Goal: Task Accomplishment & Management: Use online tool/utility

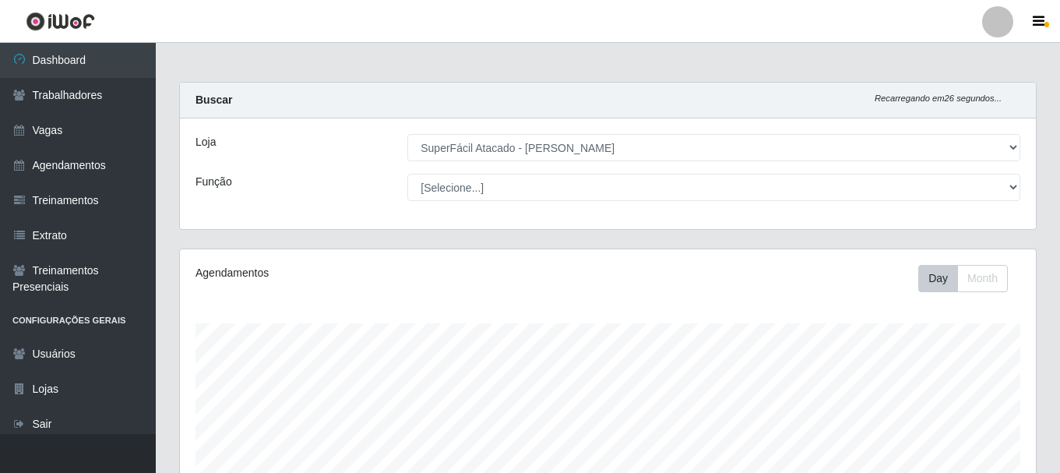
select select "399"
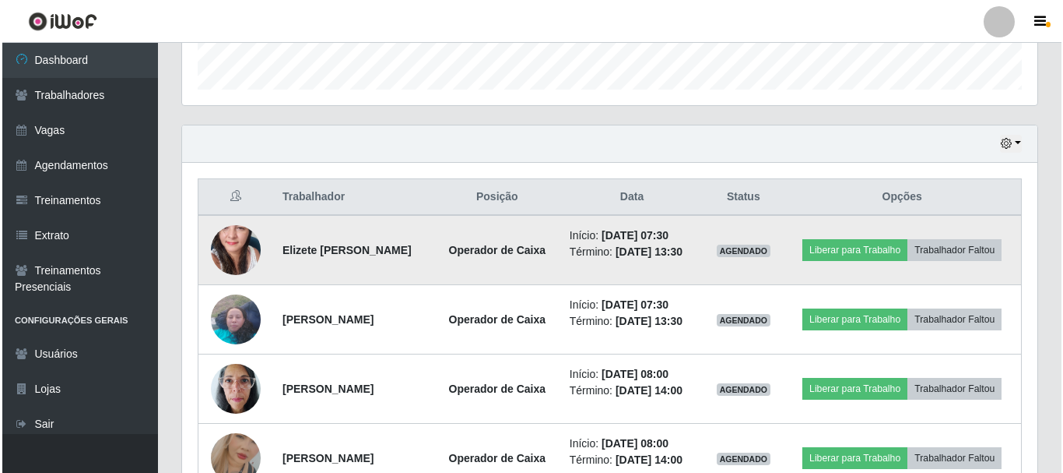
scroll to position [323, 856]
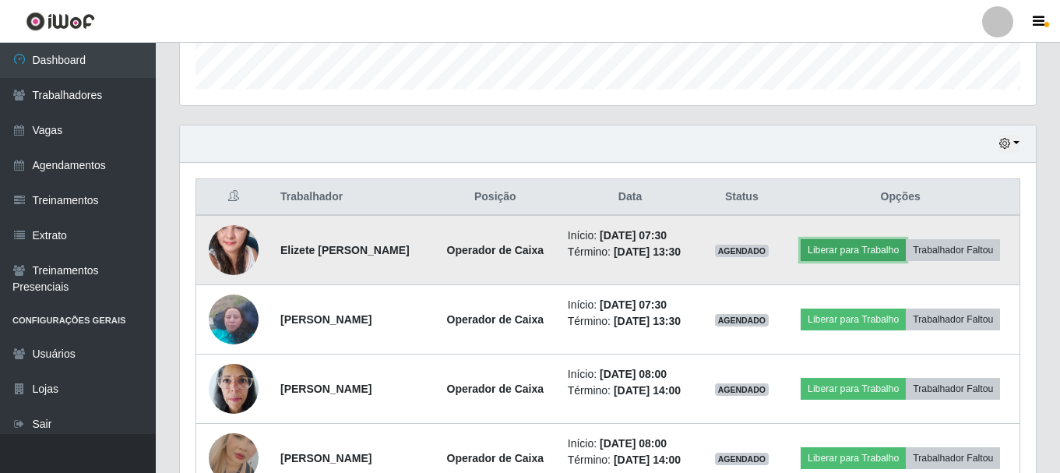
click at [905, 240] on button "Liberar para Trabalho" at bounding box center [852, 250] width 105 height 22
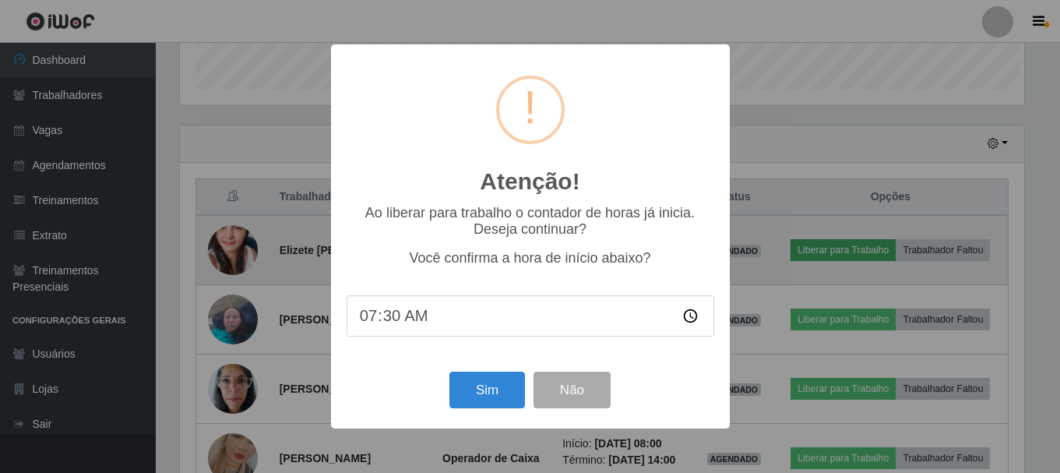
scroll to position [323, 848]
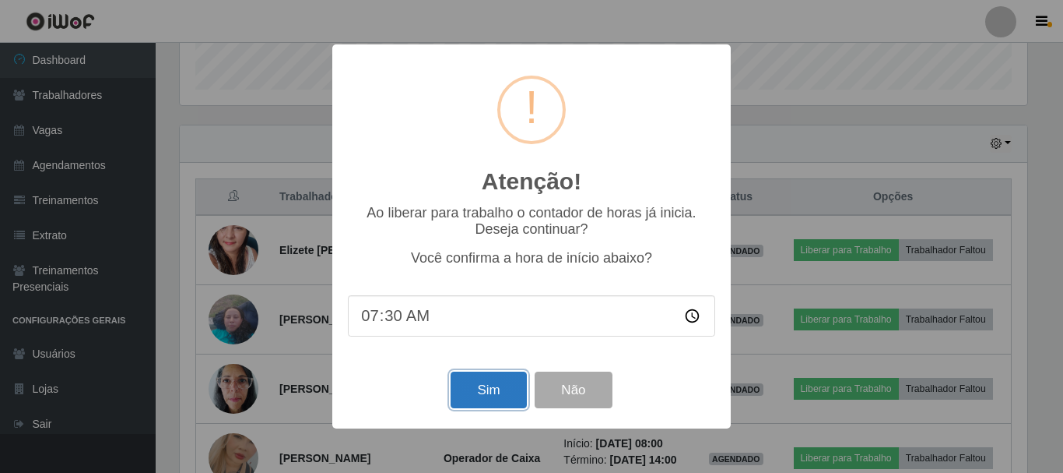
click at [466, 381] on button "Sim" at bounding box center [489, 389] width 76 height 37
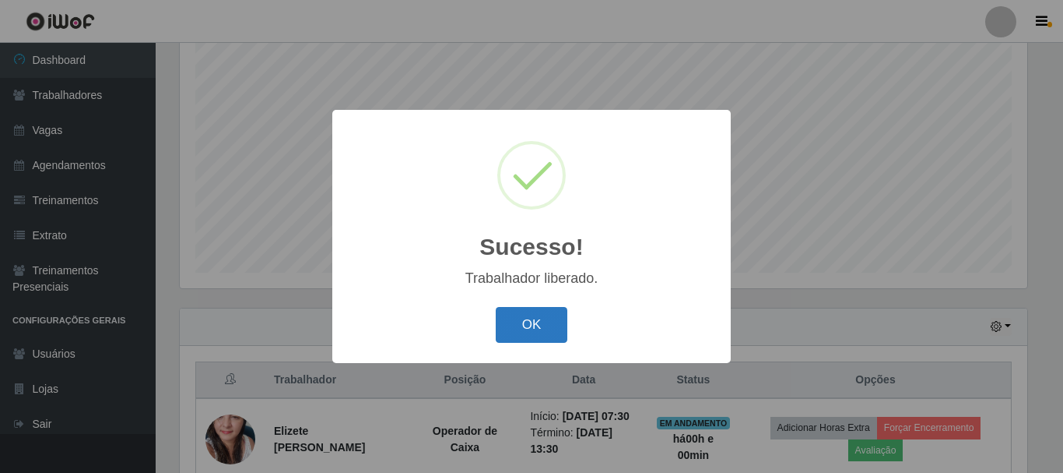
click at [509, 336] on button "OK" at bounding box center [532, 325] width 72 height 37
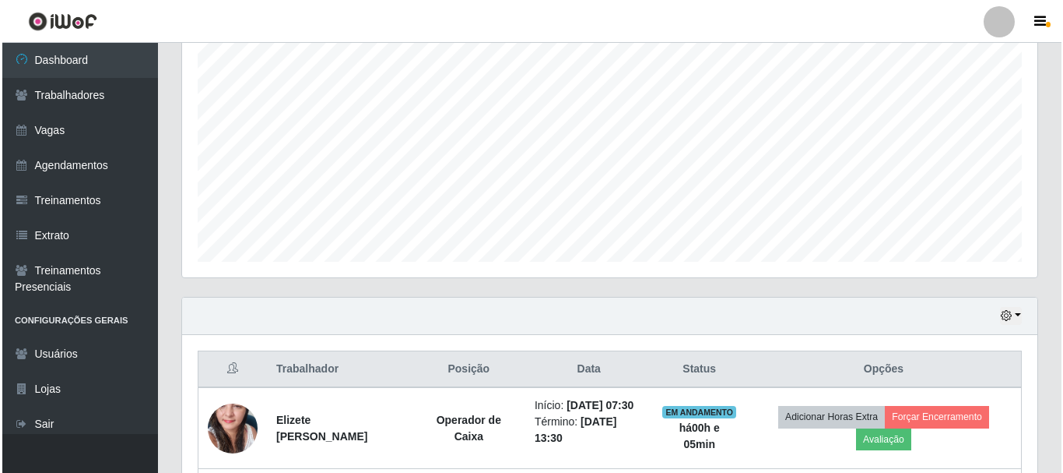
scroll to position [518, 0]
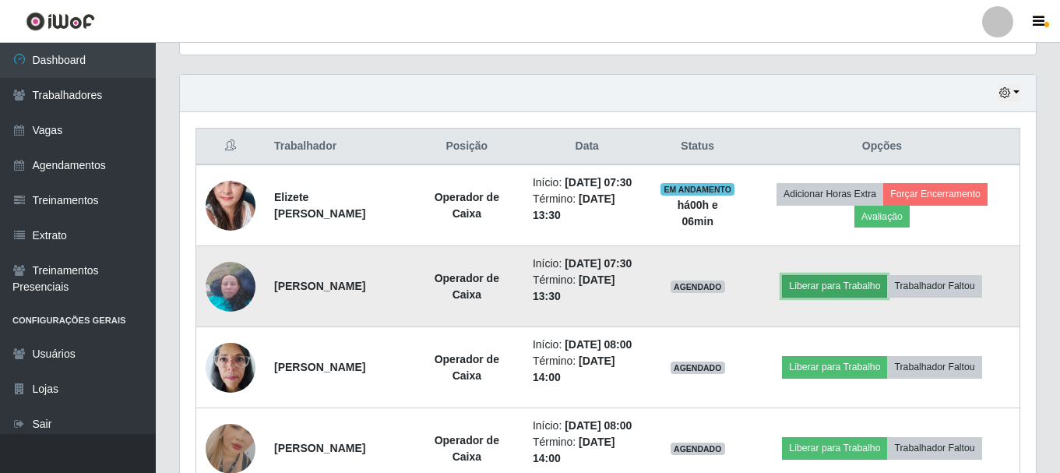
click at [828, 297] on button "Liberar para Trabalho" at bounding box center [834, 286] width 105 height 22
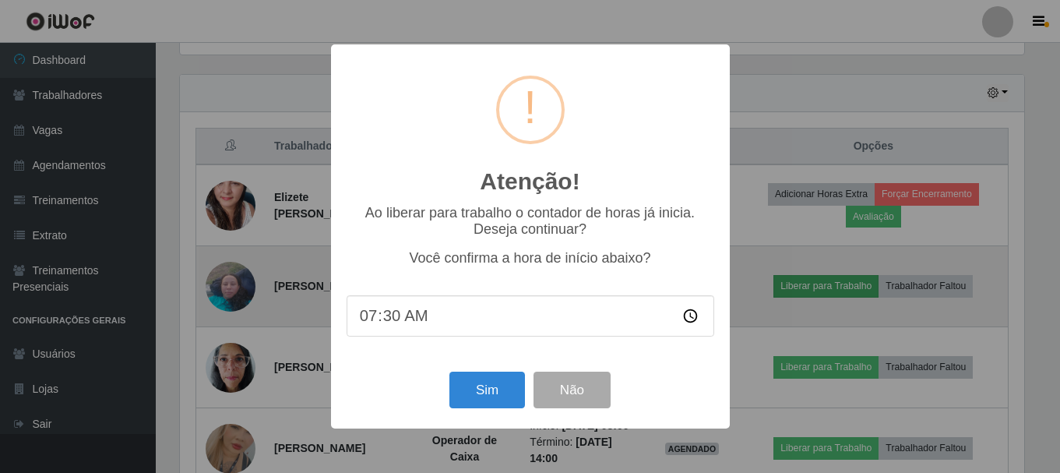
scroll to position [323, 848]
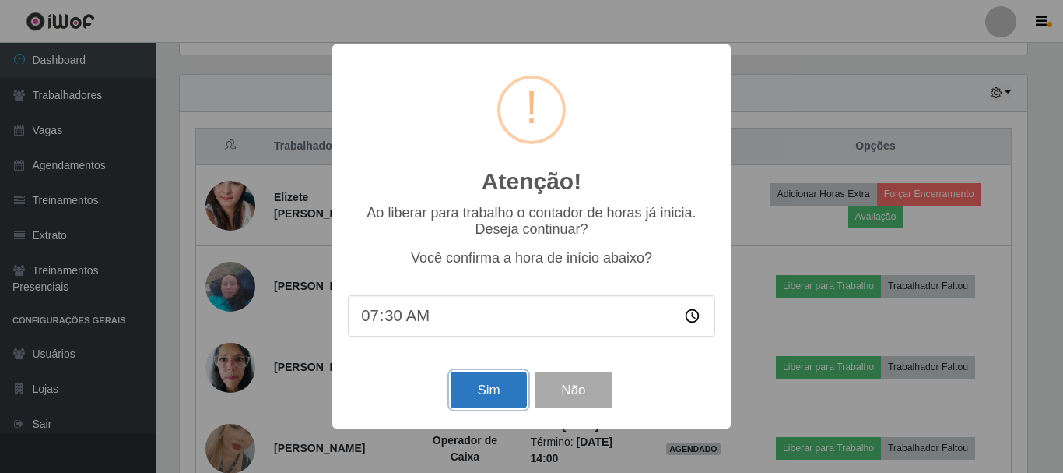
click at [497, 392] on button "Sim" at bounding box center [489, 389] width 76 height 37
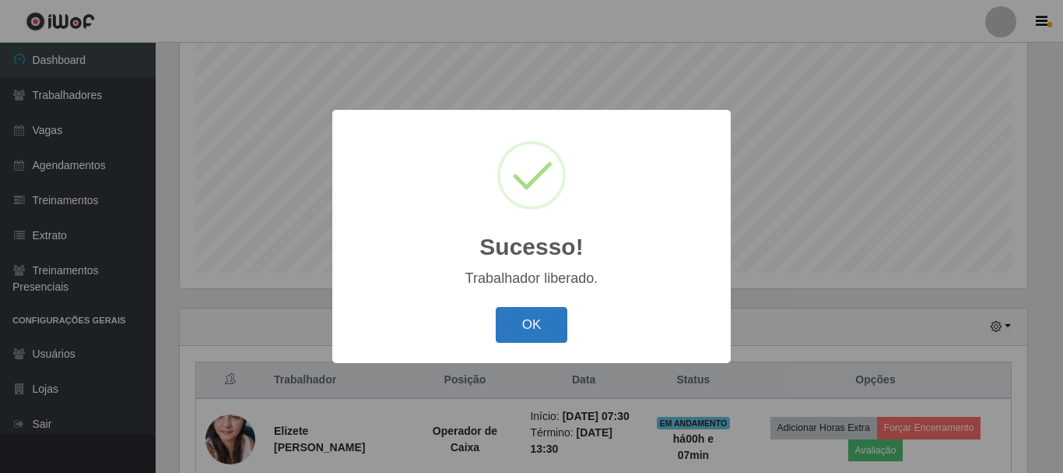
click at [515, 318] on button "OK" at bounding box center [532, 325] width 72 height 37
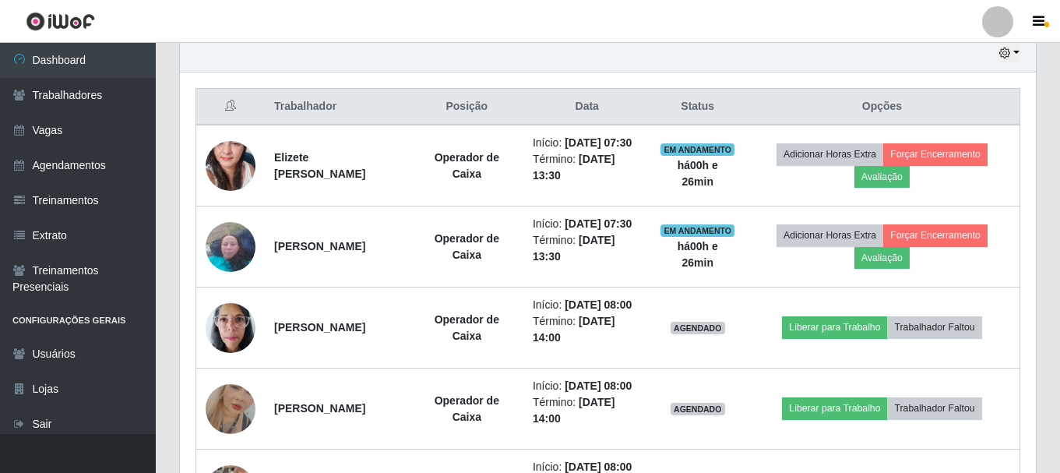
scroll to position [596, 0]
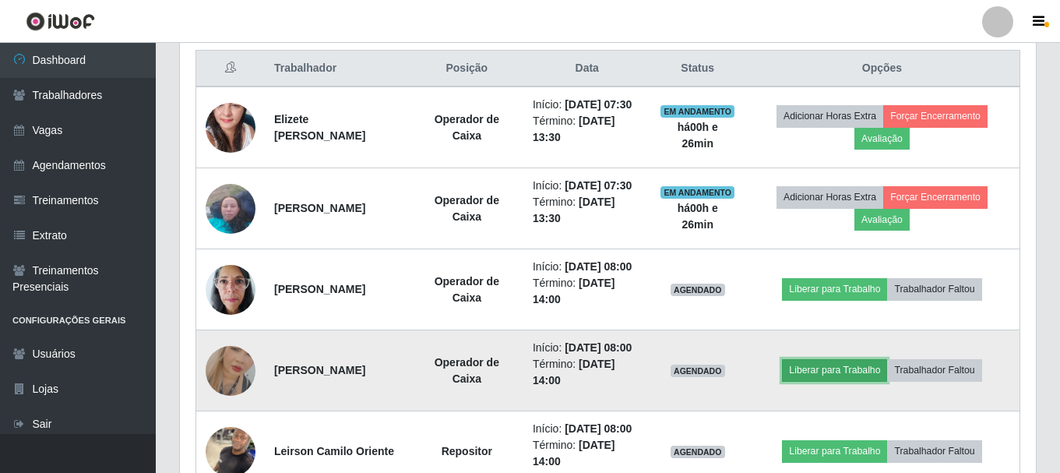
click at [834, 381] on button "Liberar para Trabalho" at bounding box center [834, 370] width 105 height 22
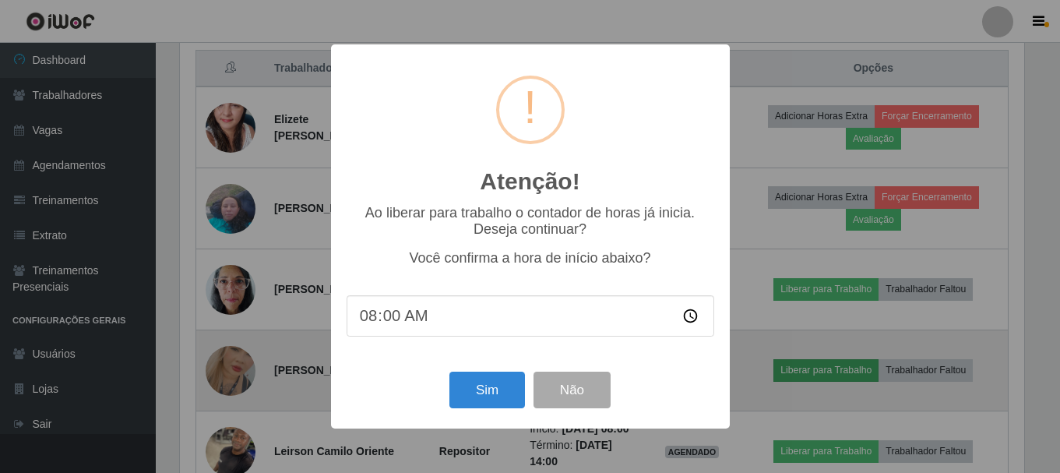
scroll to position [323, 848]
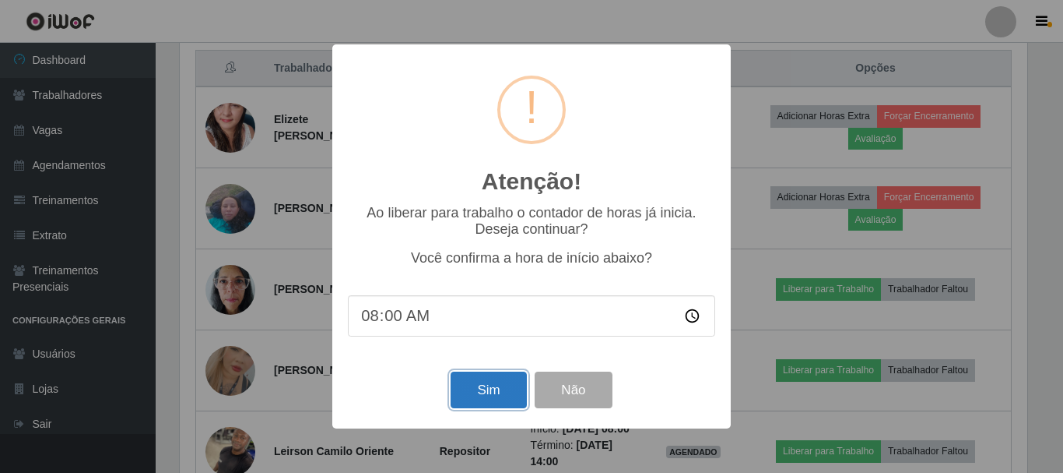
click at [504, 391] on button "Sim" at bounding box center [489, 389] width 76 height 37
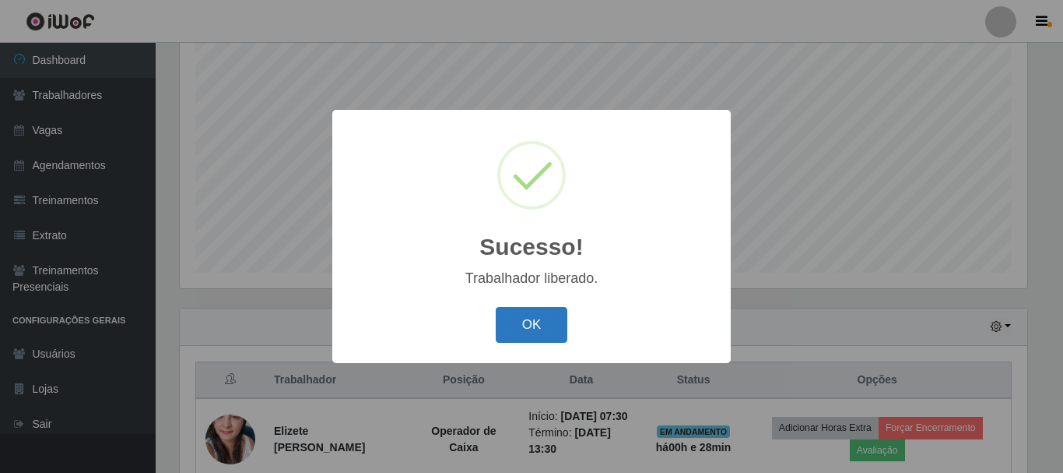
click at [543, 328] on button "OK" at bounding box center [532, 325] width 72 height 37
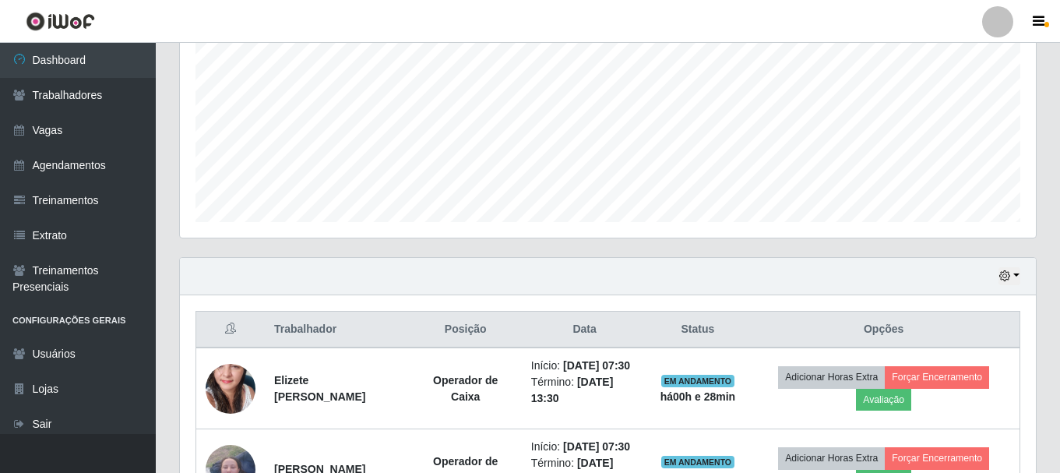
scroll to position [362, 0]
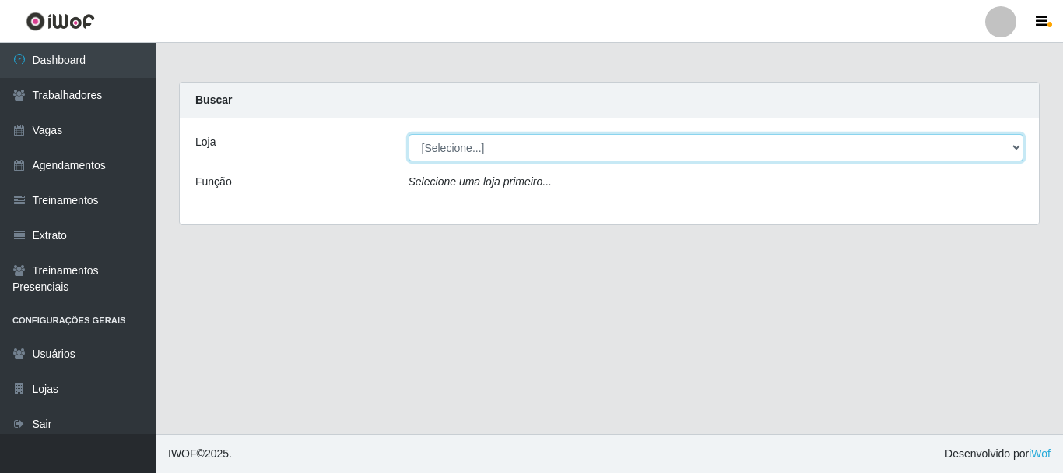
click at [1010, 153] on select "[Selecione...] SuperFácil Atacado - [PERSON_NAME]" at bounding box center [717, 147] width 616 height 27
select select "399"
click at [409, 134] on select "[Selecione...] SuperFácil Atacado - [PERSON_NAME]" at bounding box center [717, 147] width 616 height 27
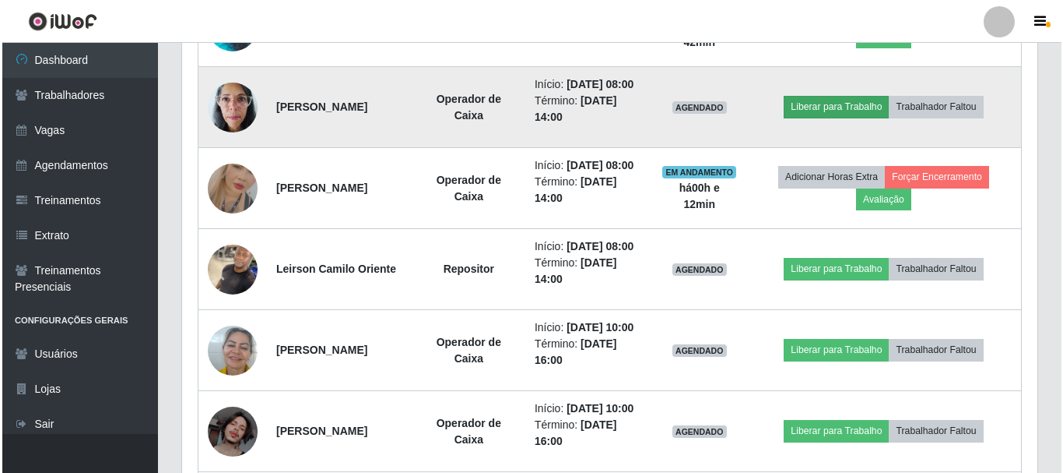
scroll to position [779, 0]
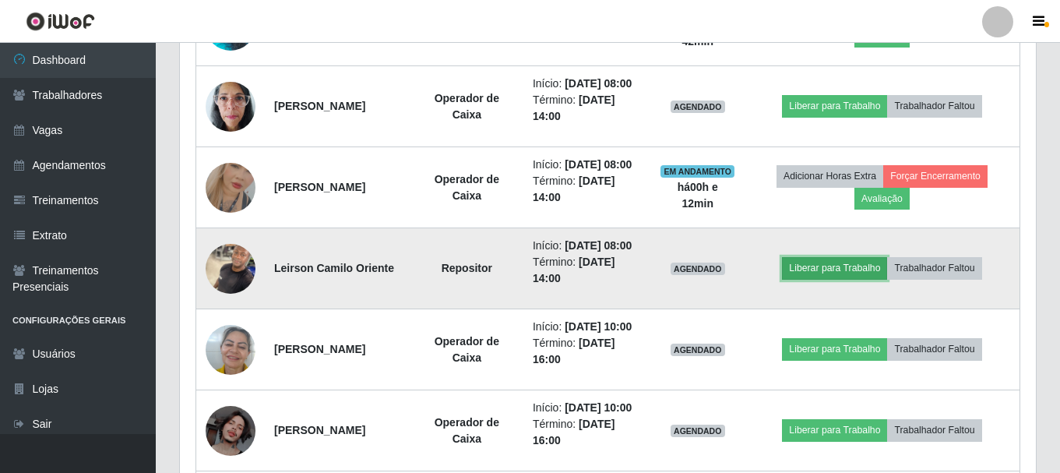
click at [861, 279] on button "Liberar para Trabalho" at bounding box center [834, 268] width 105 height 22
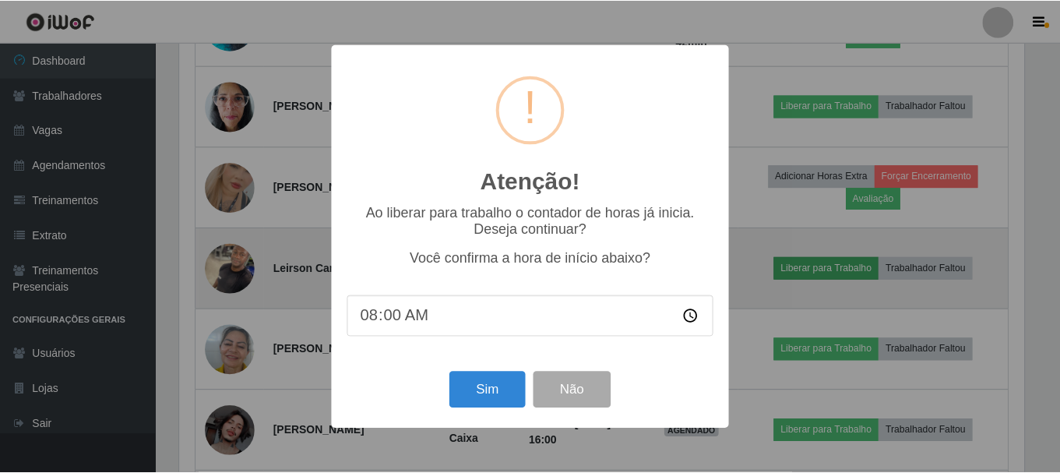
scroll to position [323, 848]
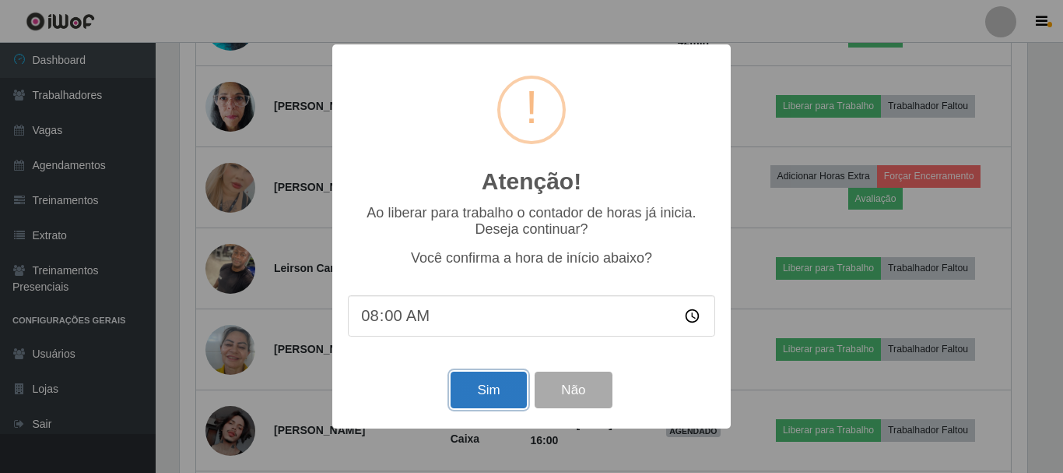
click at [516, 389] on button "Sim" at bounding box center [489, 389] width 76 height 37
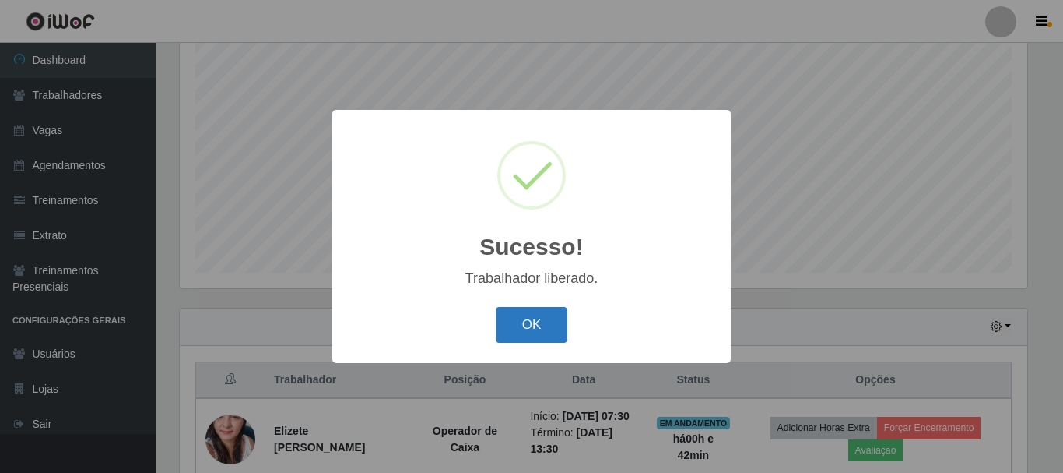
click at [540, 331] on button "OK" at bounding box center [532, 325] width 72 height 37
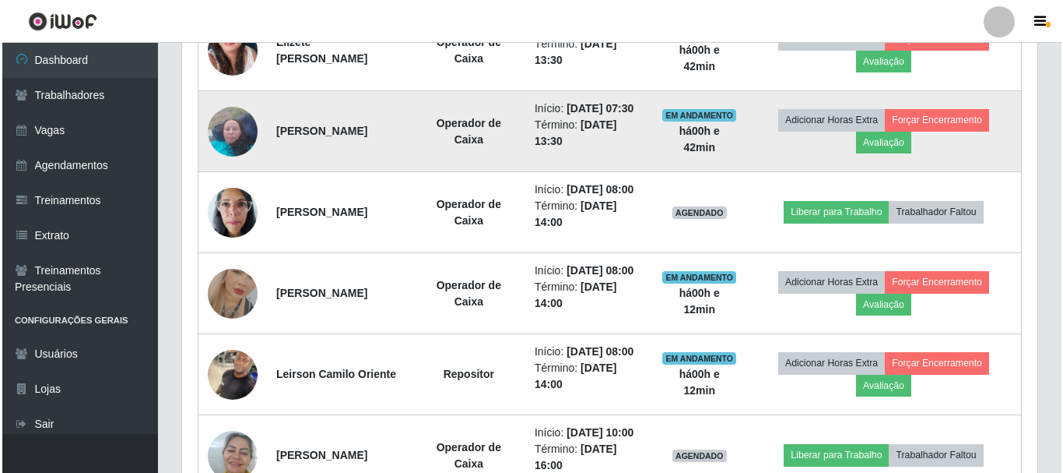
scroll to position [673, 0]
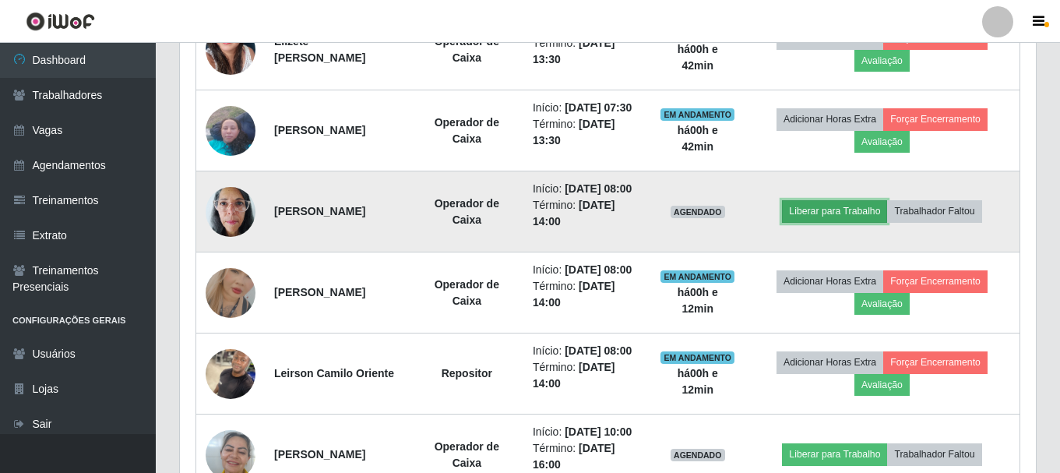
click at [825, 222] on button "Liberar para Trabalho" at bounding box center [834, 211] width 105 height 22
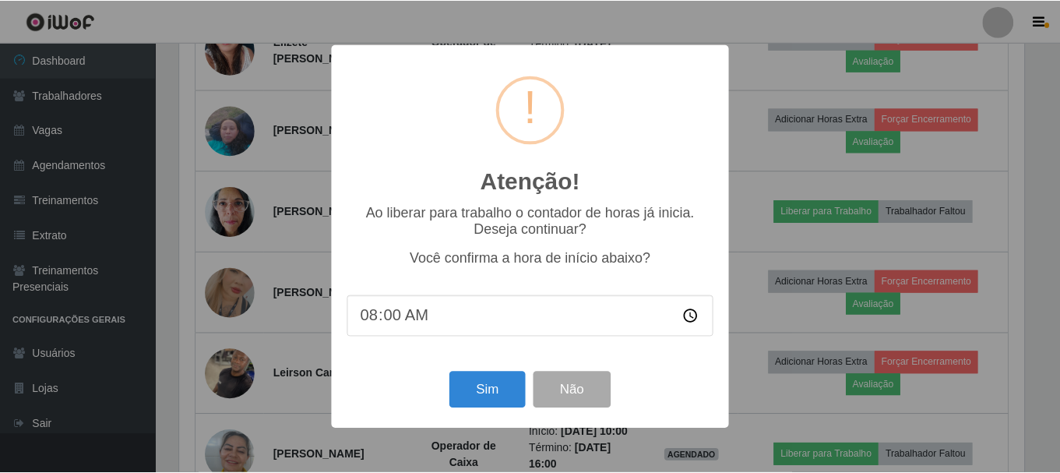
scroll to position [323, 848]
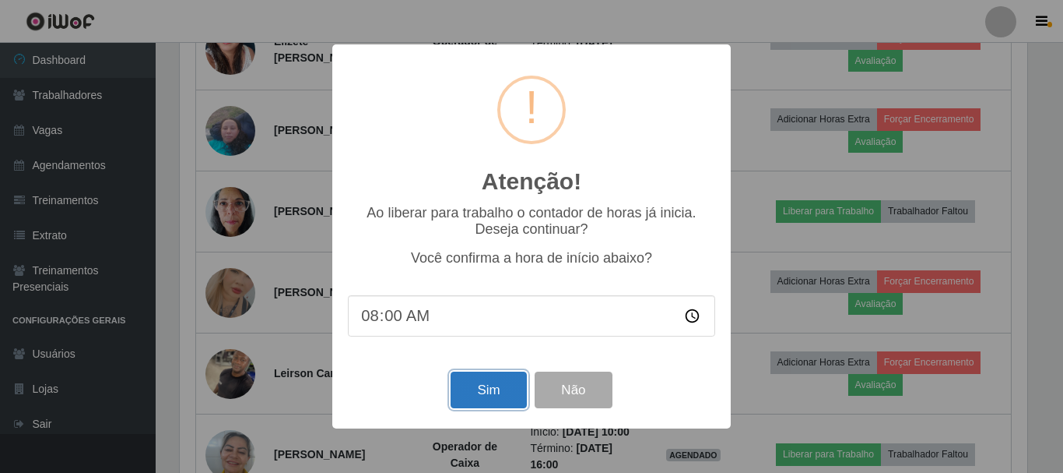
click at [451, 404] on button "Sim" at bounding box center [489, 389] width 76 height 37
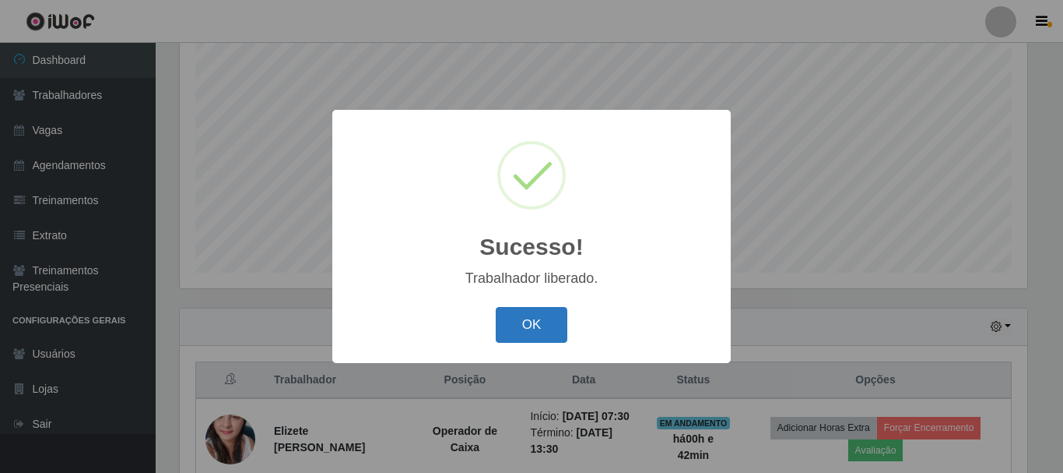
click at [524, 327] on button "OK" at bounding box center [532, 325] width 72 height 37
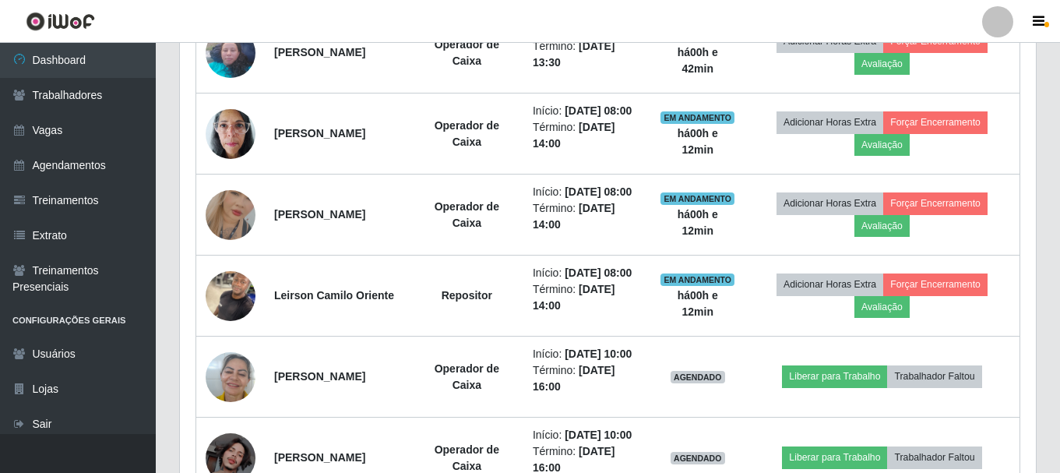
scroll to position [829, 0]
